Goal: Task Accomplishment & Management: Use online tool/utility

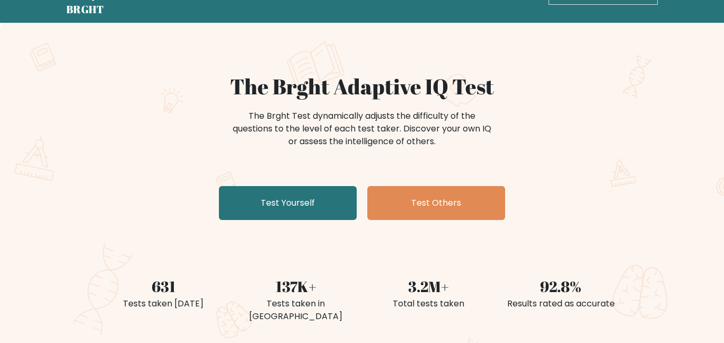
scroll to position [36, 0]
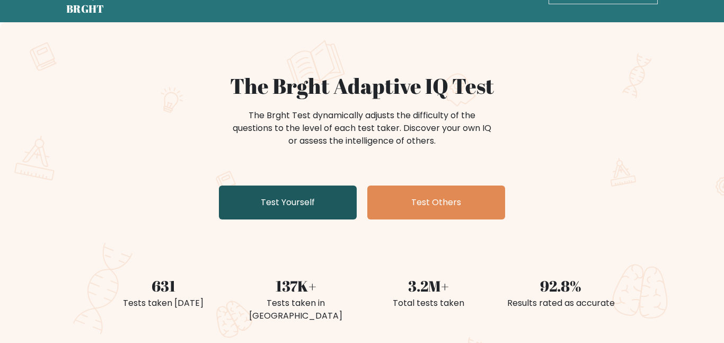
click at [240, 205] on link "Test Yourself" at bounding box center [288, 202] width 138 height 34
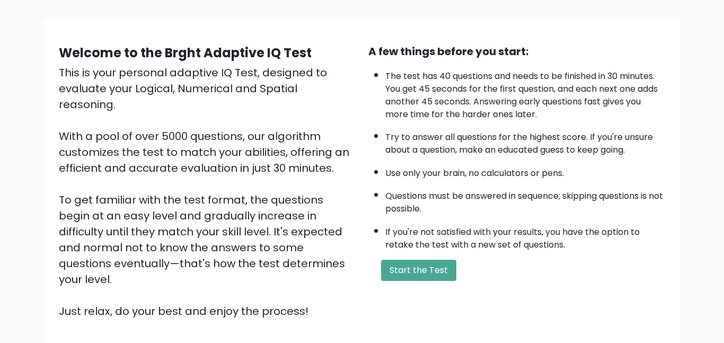
scroll to position [67, 0]
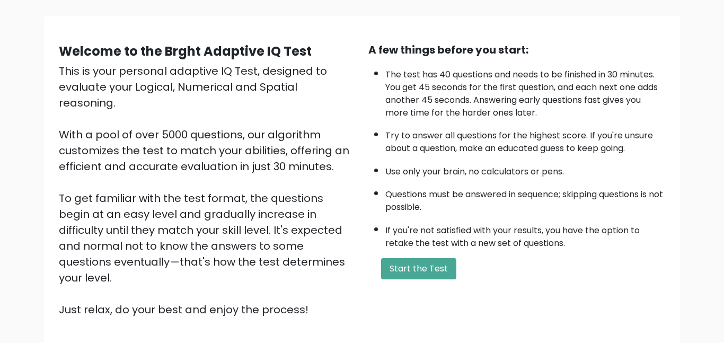
click at [74, 226] on div "This is your personal adaptive IQ Test, designed to evaluate your Logical, Nume…" at bounding box center [207, 190] width 297 height 254
click at [435, 269] on button "Start the Test" at bounding box center [418, 268] width 75 height 21
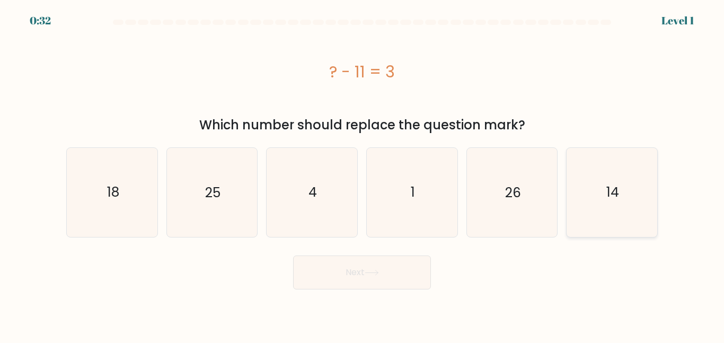
click at [593, 181] on icon "14" at bounding box center [611, 192] width 88 height 88
click at [362, 174] on input "f. 14" at bounding box center [362, 173] width 1 height 3
radio input "true"
click at [365, 272] on button "Next" at bounding box center [362, 272] width 138 height 34
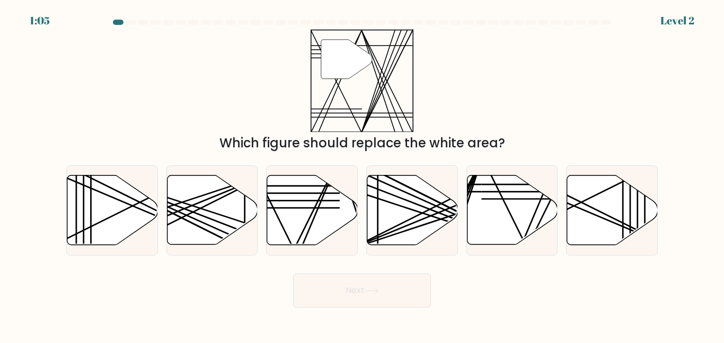
drag, startPoint x: 342, startPoint y: 67, endPoint x: 344, endPoint y: 75, distance: 7.7
click at [344, 75] on icon at bounding box center [346, 59] width 51 height 39
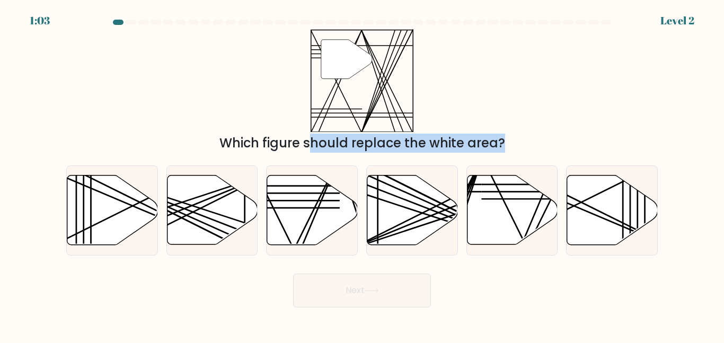
drag, startPoint x: 396, startPoint y: 177, endPoint x: 256, endPoint y: 99, distance: 161.1
click at [256, 99] on form at bounding box center [362, 164] width 724 height 288
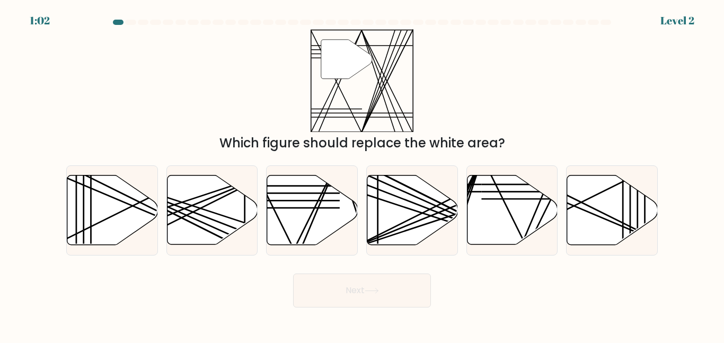
click at [256, 99] on div "" Which figure should replace the white area?" at bounding box center [362, 90] width 604 height 123
